Goal: Navigation & Orientation: Find specific page/section

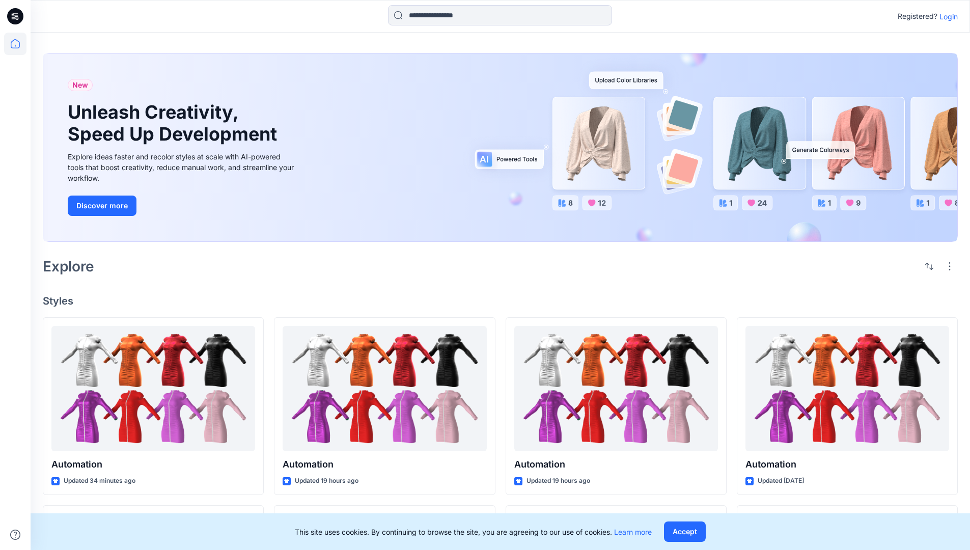
click at [946, 16] on p "Login" at bounding box center [948, 16] width 18 height 11
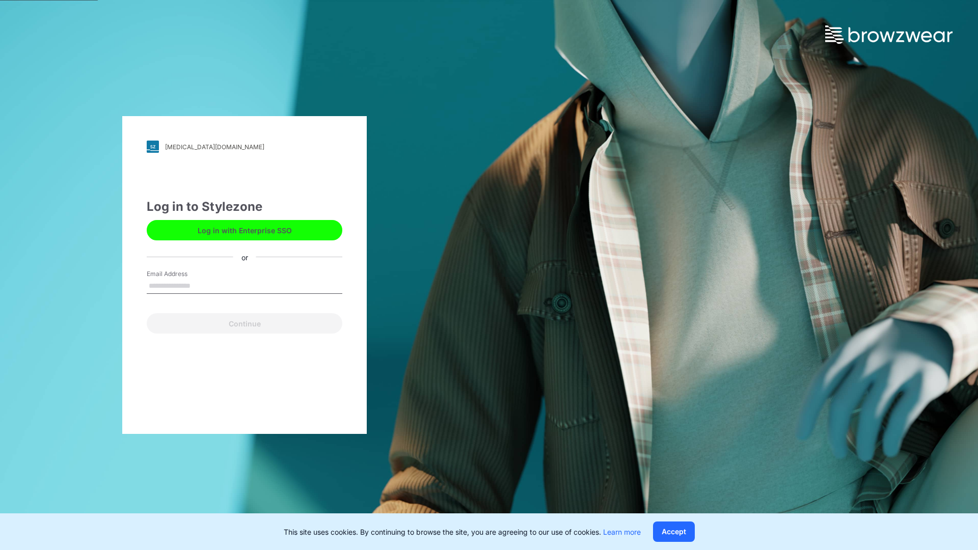
click at [201, 285] on input "Email Address" at bounding box center [245, 285] width 196 height 15
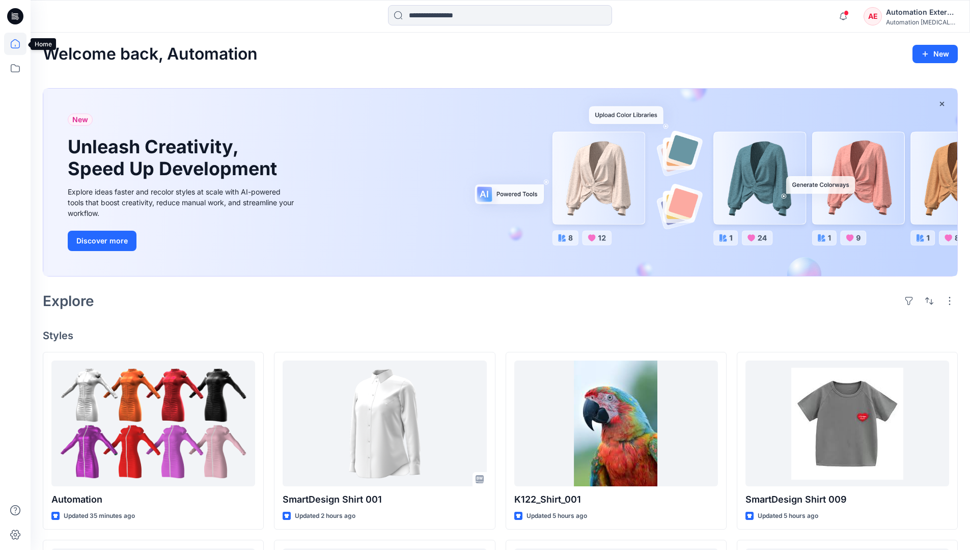
click at [19, 44] on icon at bounding box center [15, 43] width 9 height 9
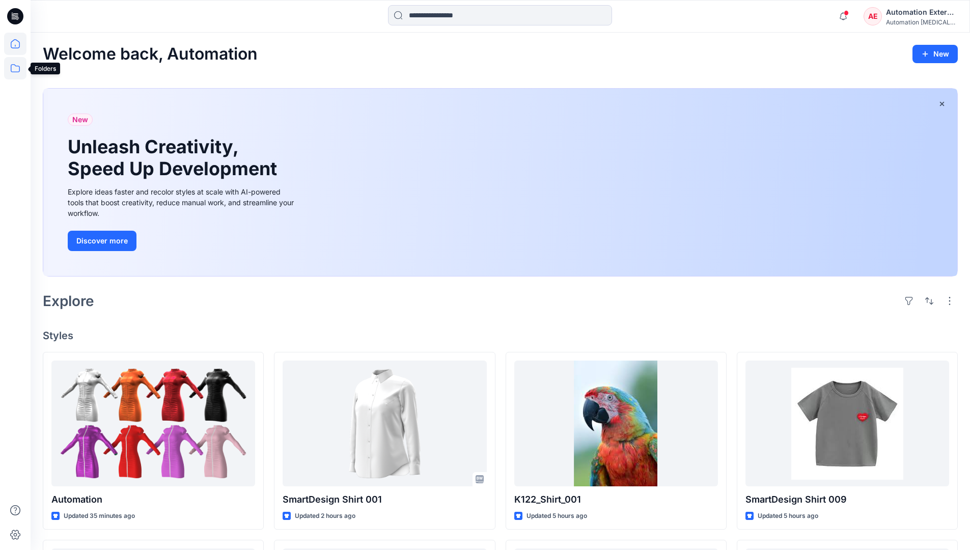
click at [18, 69] on icon at bounding box center [15, 68] width 22 height 22
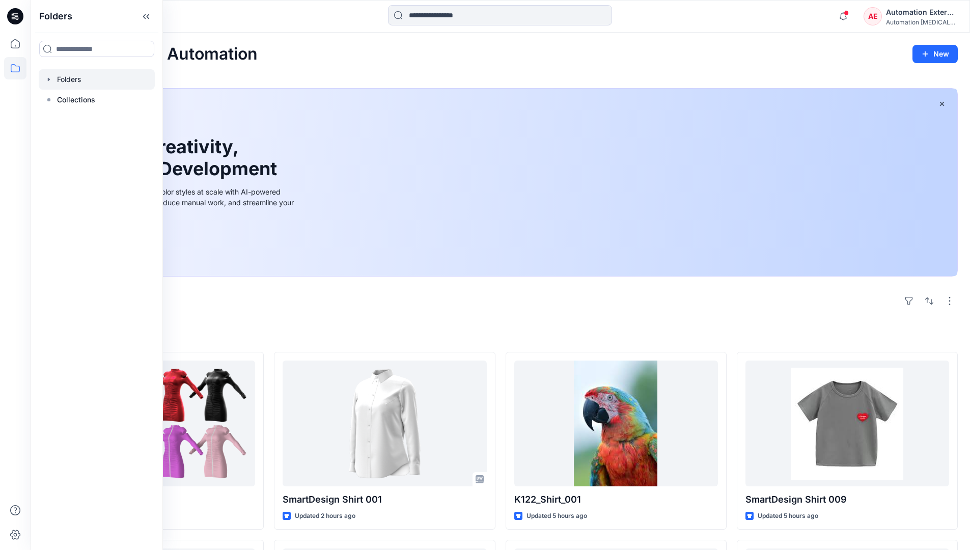
click at [92, 80] on div at bounding box center [97, 79] width 116 height 20
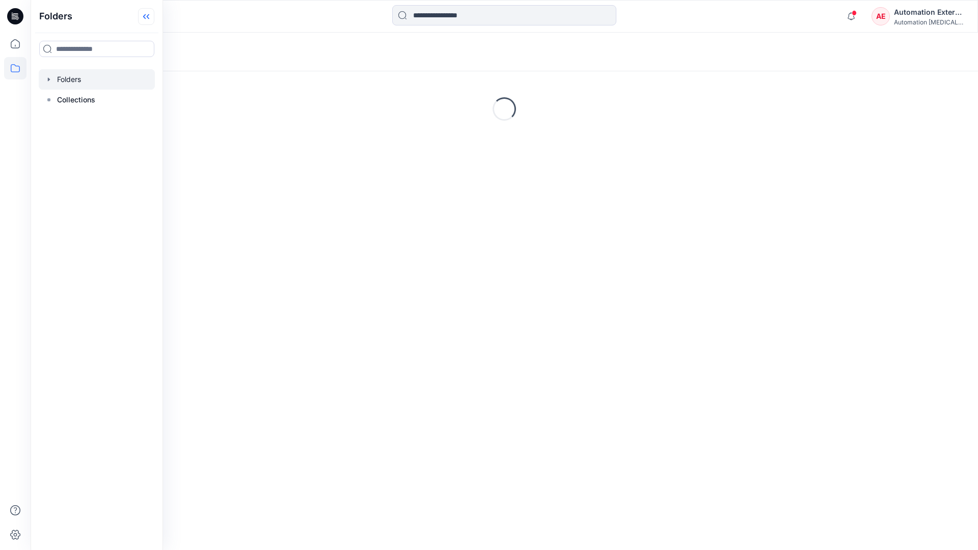
click at [146, 19] on icon at bounding box center [146, 16] width 16 height 17
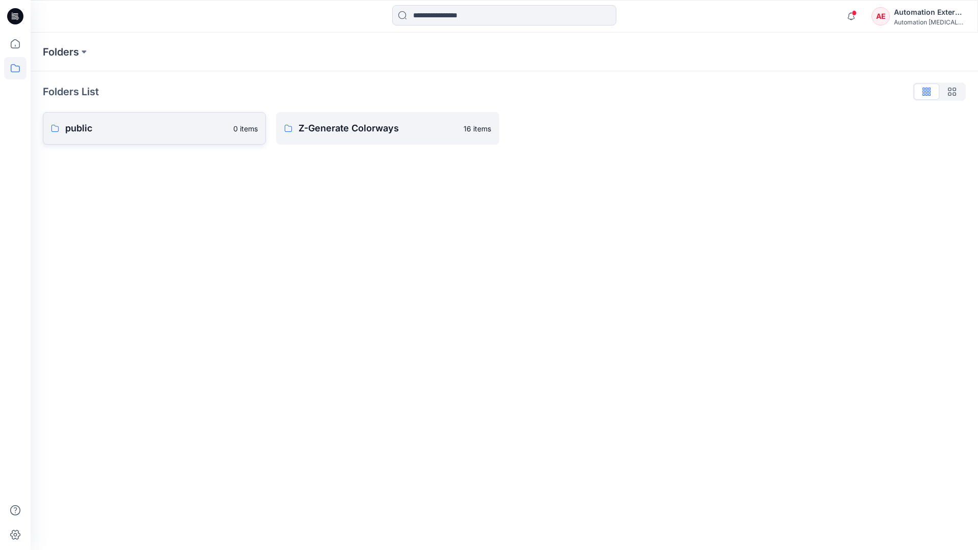
click at [112, 128] on p "public" at bounding box center [146, 128] width 162 height 14
